Goal: Feedback & Contribution: Submit feedback/report problem

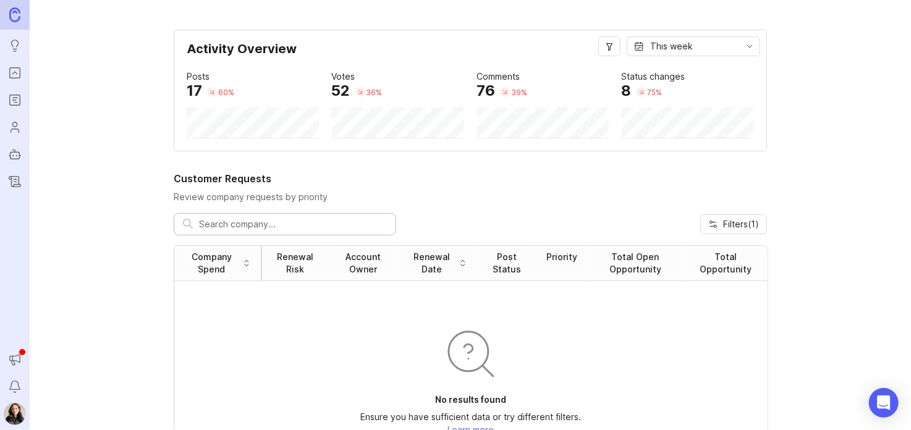
click at [19, 73] on icon "Portal" at bounding box center [15, 72] width 14 height 15
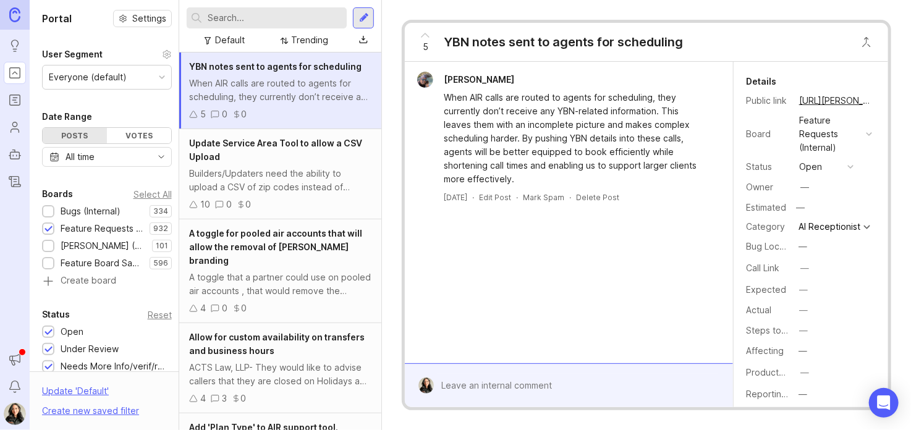
click at [17, 99] on icon "Roadmaps" at bounding box center [15, 100] width 14 height 15
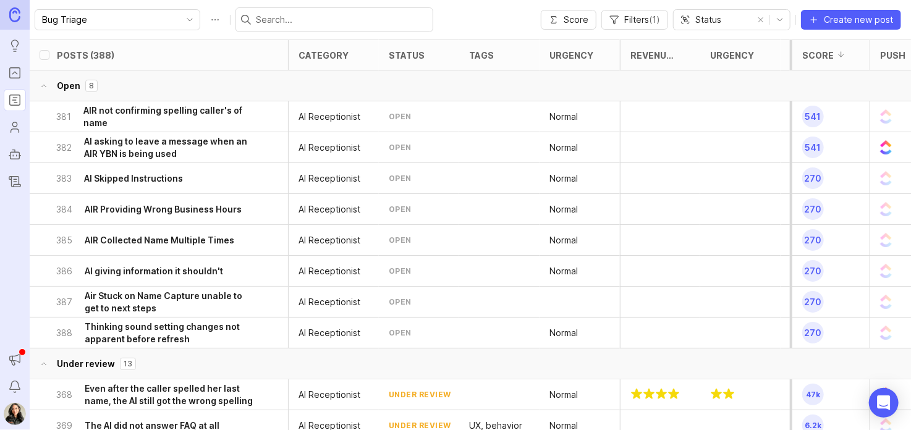
click at [151, 273] on h6 "AI giving information it shouldn't" at bounding box center [154, 271] width 138 height 12
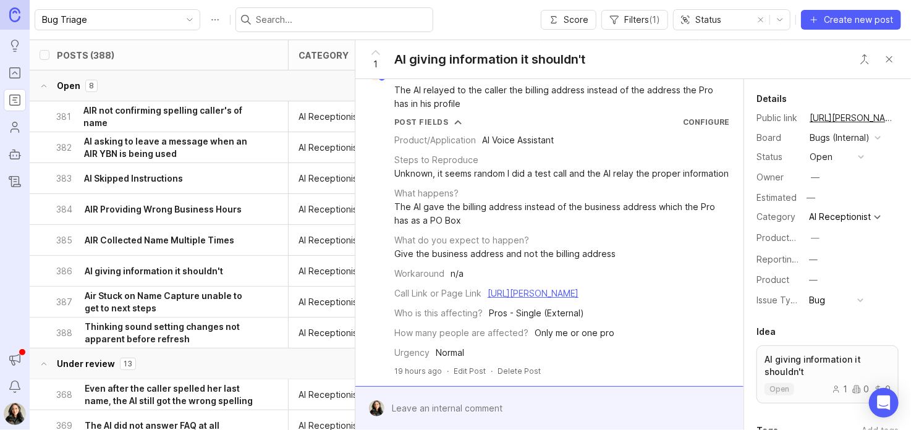
scroll to position [51, 0]
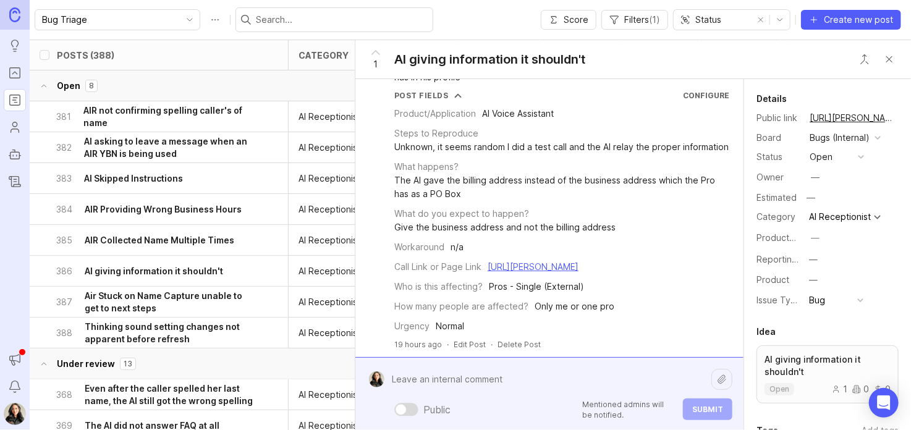
click at [445, 408] on div "Public Mentioned admins will be notified. Submit" at bounding box center [558, 394] width 348 height 53
type textarea "Unable to reproduce. Will leave open to monitor for additional occurrences."
click at [685, 405] on button "Submit" at bounding box center [707, 409] width 49 height 22
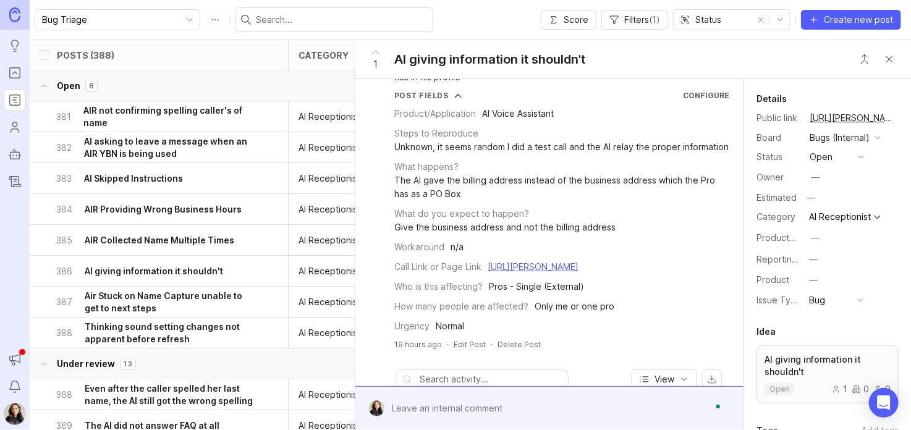
click at [837, 158] on button "open" at bounding box center [837, 157] width 62 height 16
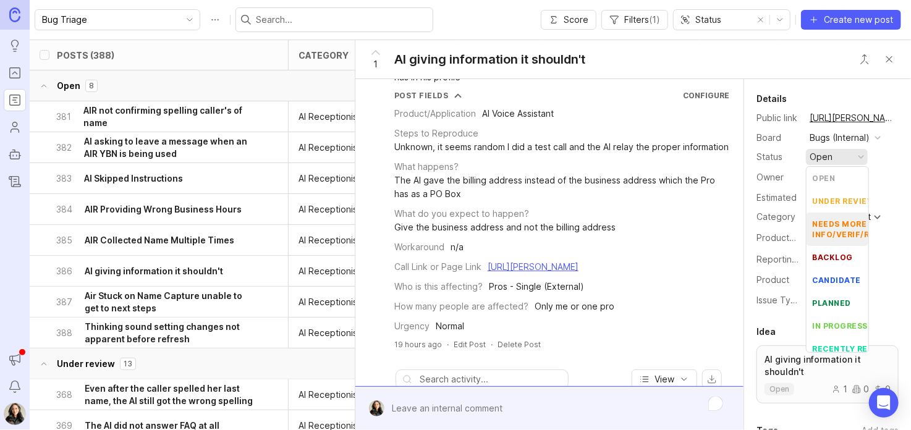
click at [840, 217] on info\/verif\/repro "needs more info/verif/repro" at bounding box center [837, 229] width 62 height 33
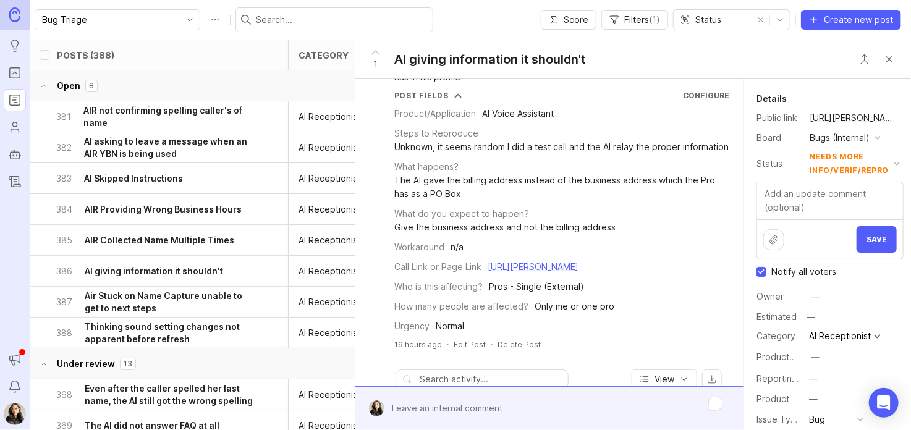
click at [760, 272] on input "Notify all voters" at bounding box center [761, 272] width 10 height 10
checkbox input "false"
click at [801, 207] on textarea at bounding box center [830, 200] width 146 height 37
type textarea "Please provide more reports of this issue. Thanks!"
click at [872, 236] on span "Save" at bounding box center [876, 239] width 20 height 9
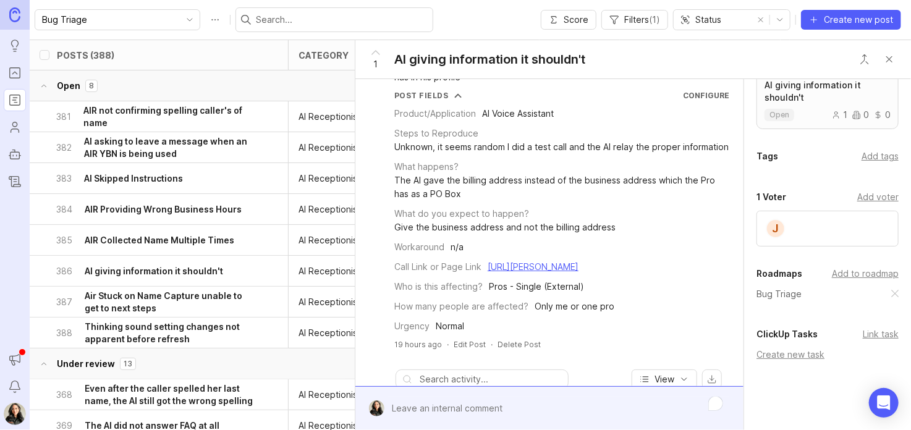
scroll to position [288, 0]
click at [879, 158] on div "Add tags" at bounding box center [879, 156] width 37 height 14
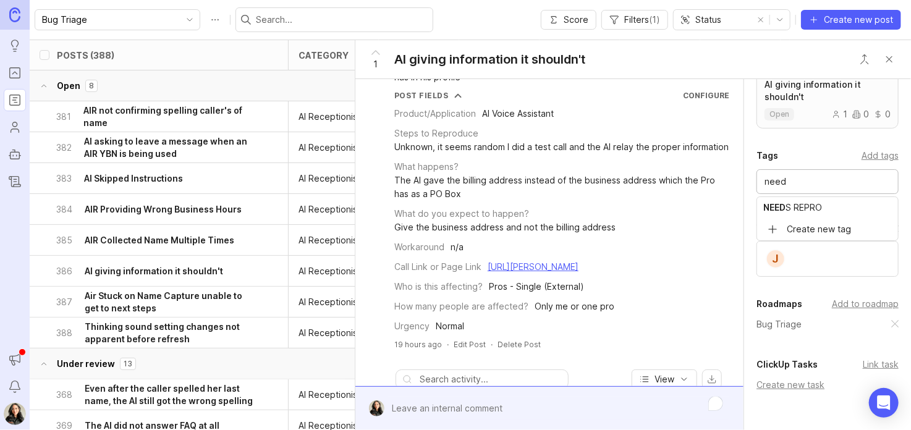
type input "need"
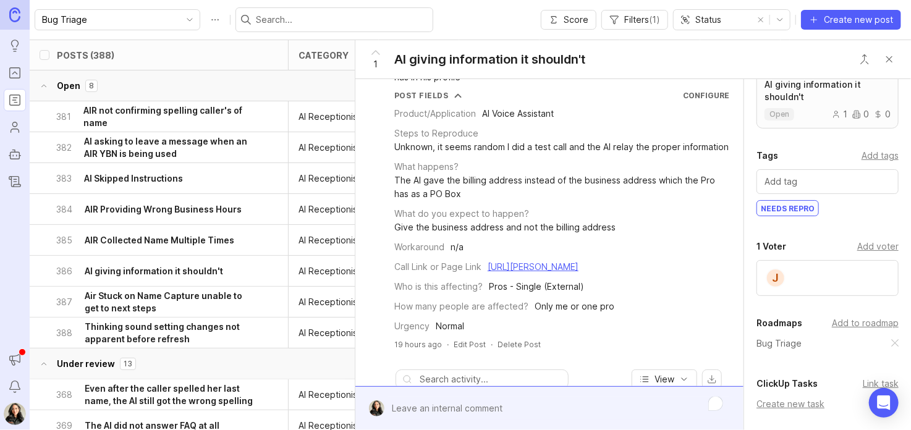
click at [889, 62] on button "Close button" at bounding box center [889, 59] width 25 height 25
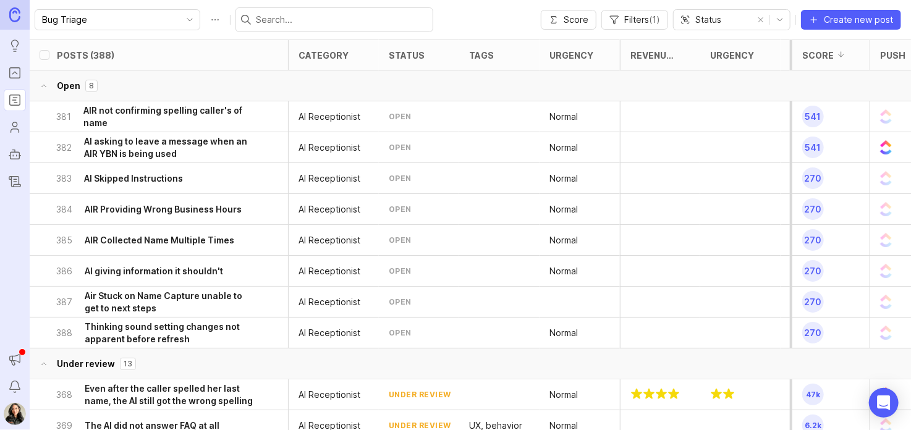
click at [156, 238] on h6 "AIR Collected Name Multiple Times" at bounding box center [159, 240] width 149 height 12
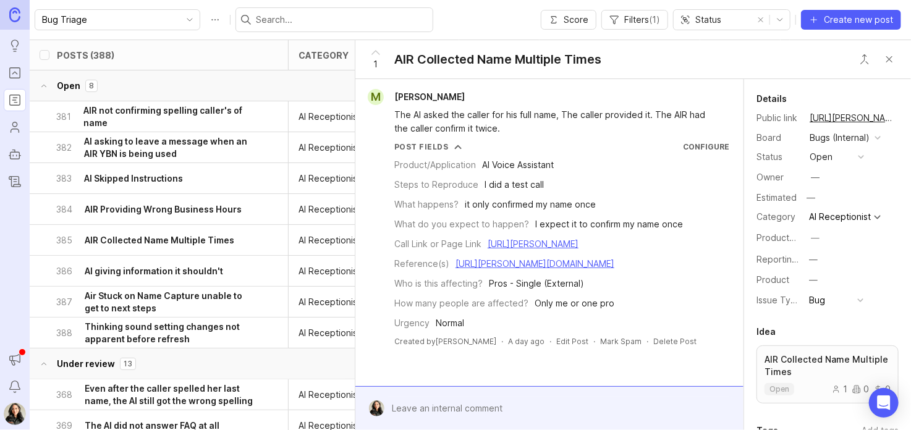
click at [453, 397] on div at bounding box center [558, 408] width 348 height 23
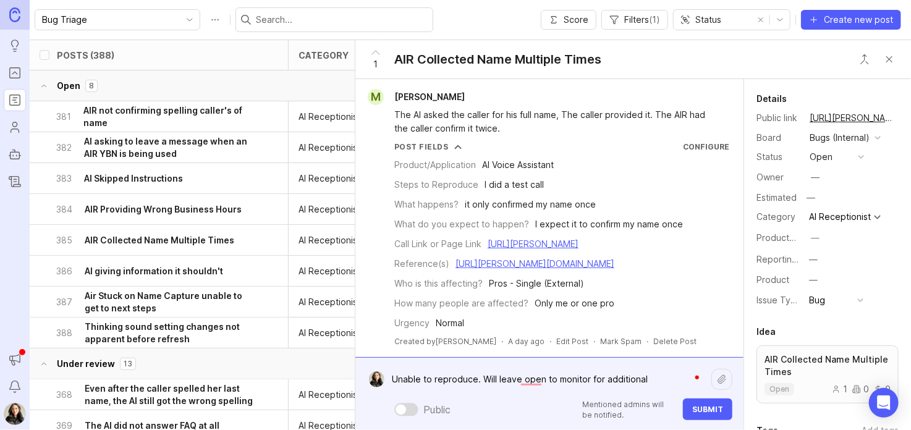
type textarea "Unable to reproduce. Will leave open to monitor for additional occurrences."
click at [708, 413] on span "Submit" at bounding box center [707, 409] width 31 height 9
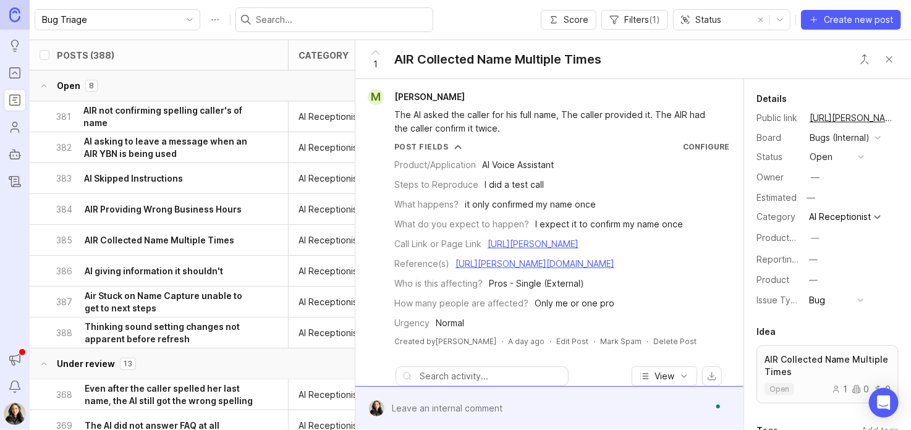
click at [857, 161] on button "open" at bounding box center [837, 157] width 62 height 16
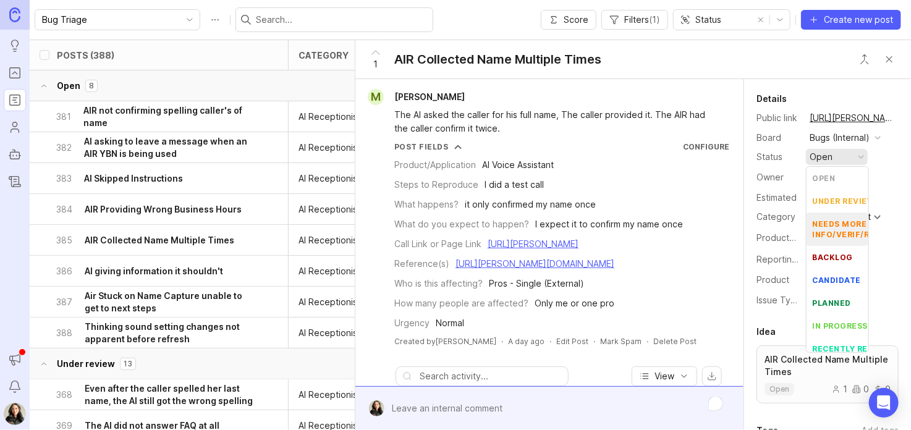
click at [833, 224] on div "needs more info/verif/repro" at bounding box center [851, 229] width 79 height 21
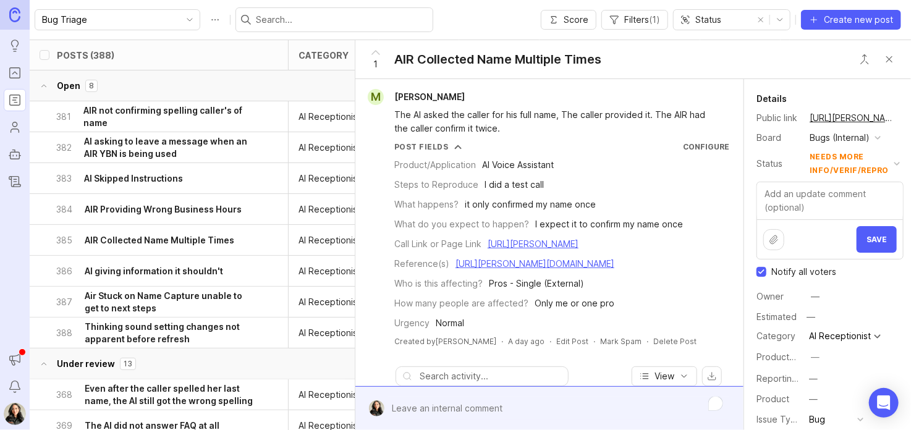
click at [764, 269] on input "Notify all voters" at bounding box center [761, 272] width 10 height 10
checkbox input "false"
click at [808, 197] on textarea at bounding box center [830, 200] width 146 height 37
type textarea "Please provide more reports of this issue. Thanks!"
click at [870, 246] on button "Save" at bounding box center [876, 239] width 40 height 27
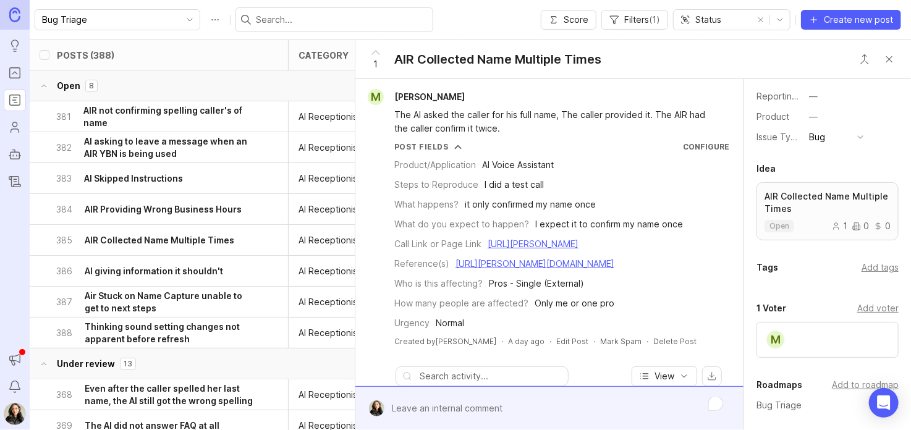
scroll to position [177, 0]
click at [877, 265] on div "Add tags" at bounding box center [879, 267] width 37 height 14
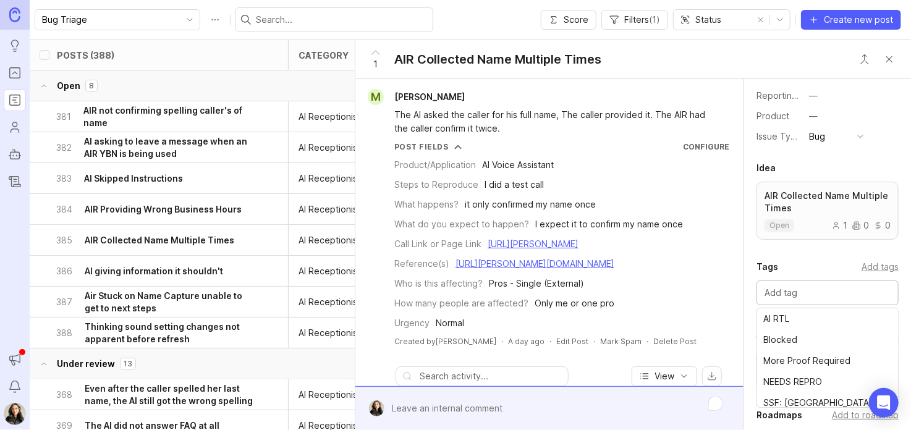
type input "d"
type input "e"
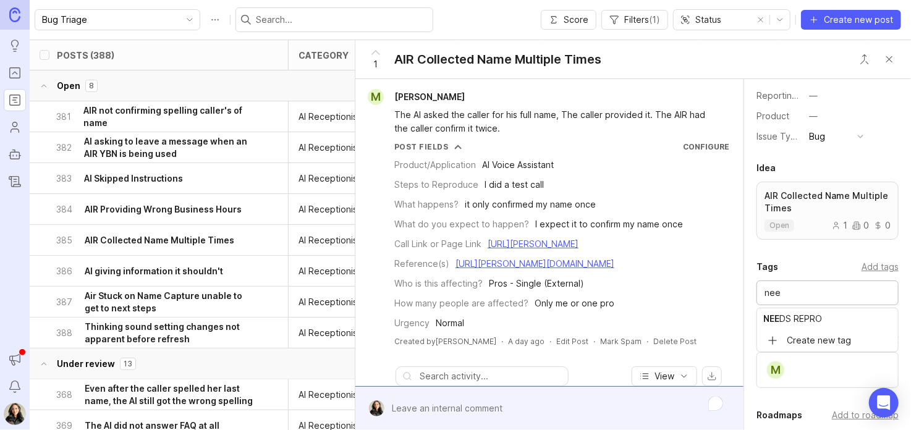
type input "nee"
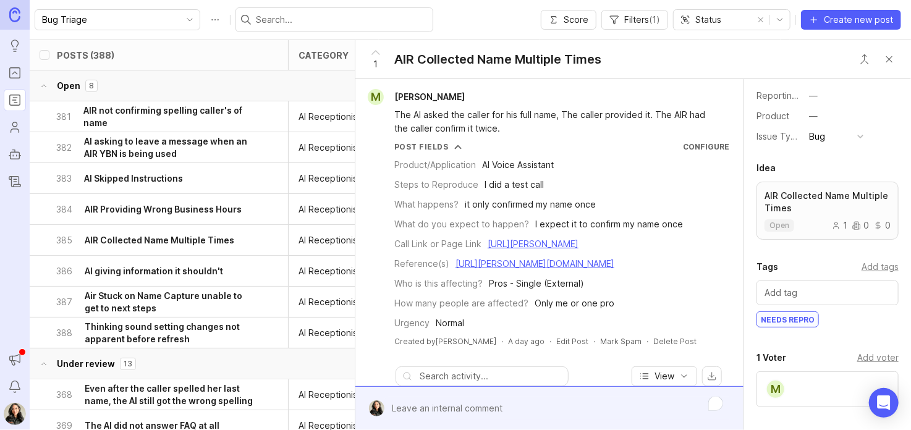
click at [890, 65] on button "Close button" at bounding box center [889, 59] width 25 height 25
